Goal: Information Seeking & Learning: Learn about a topic

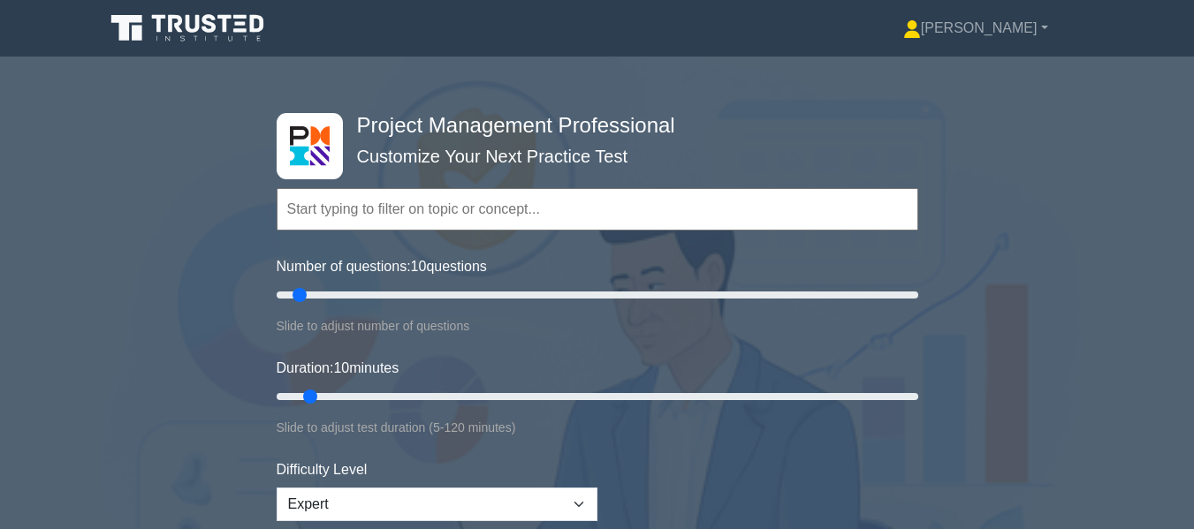
click at [208, 17] on icon at bounding box center [209, 23] width 14 height 19
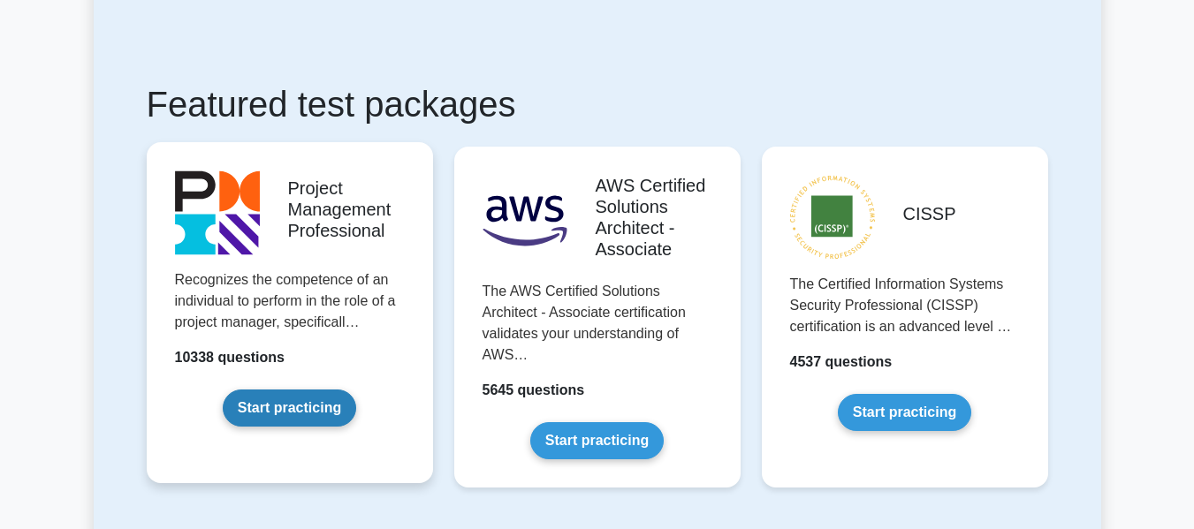
click at [264, 405] on link "Start practicing" at bounding box center [289, 408] width 133 height 37
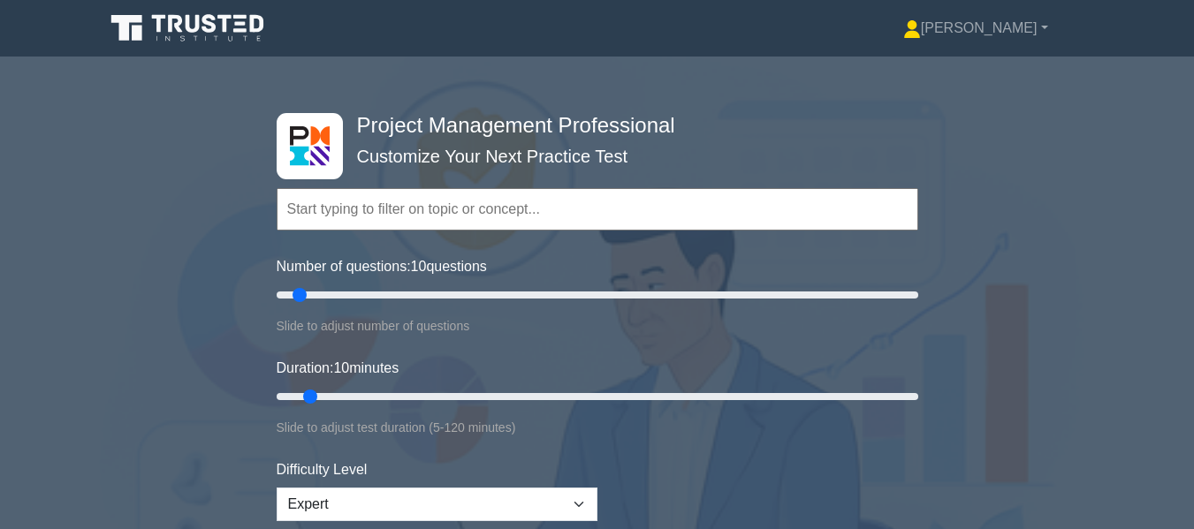
drag, startPoint x: 1041, startPoint y: 6, endPoint x: 194, endPoint y: 174, distance: 863.9
click at [194, 174] on div "Project Management Professional Customize Your Next Practice Test Topics Scope …" at bounding box center [597, 397] width 1194 height 652
